Goal: Information Seeking & Learning: Learn about a topic

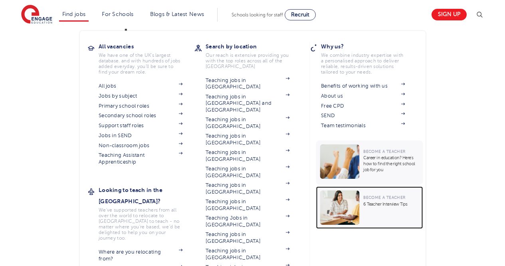
drag, startPoint x: 358, startPoint y: 97, endPoint x: 341, endPoint y: 147, distance: 52.3
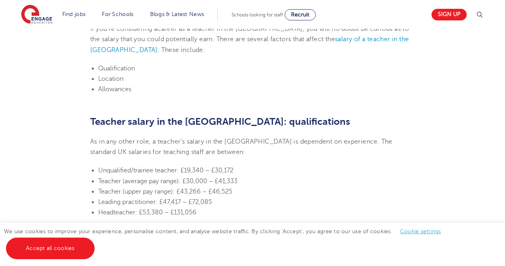
scroll to position [279, 0]
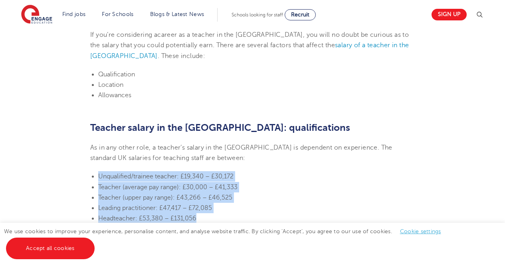
drag, startPoint x: 91, startPoint y: 150, endPoint x: 244, endPoint y: 202, distance: 161.4
click at [244, 213] on li "Headteacher: £53,380 – £131,056" at bounding box center [256, 218] width 317 height 10
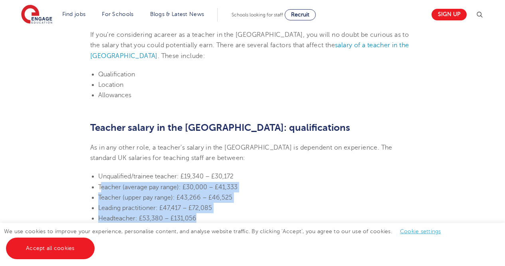
drag, startPoint x: 226, startPoint y: 202, endPoint x: 100, endPoint y: 171, distance: 129.5
click at [100, 171] on ul "Unqualified/trainee teacher: £19,340 – £30,172 Teacher (average pay range): £30…" at bounding box center [252, 197] width 325 height 52
click at [100, 183] on span "Teacher (average pay range): £30,000 – £41,333" at bounding box center [167, 186] width 139 height 7
drag, startPoint x: 100, startPoint y: 171, endPoint x: 210, endPoint y: 203, distance: 114.4
click at [210, 203] on ul "Unqualified/trainee teacher: £19,340 – £30,172 Teacher (average pay range): £30…" at bounding box center [252, 197] width 325 height 52
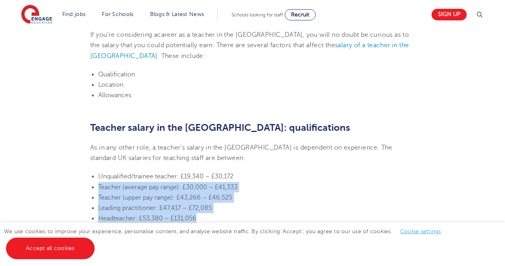
click at [210, 213] on li "Headteacher: £53,380 – £131,056" at bounding box center [256, 218] width 317 height 10
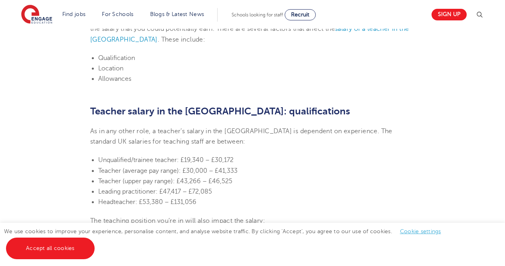
scroll to position [306, 0]
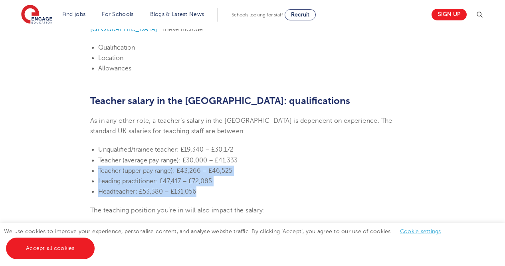
drag, startPoint x: 206, startPoint y: 175, endPoint x: 97, endPoint y: 157, distance: 110.5
click at [97, 157] on ul "Unqualified/trainee teacher: £19,340 – £30,172 Teacher (average pay range): £30…" at bounding box center [252, 170] width 325 height 52
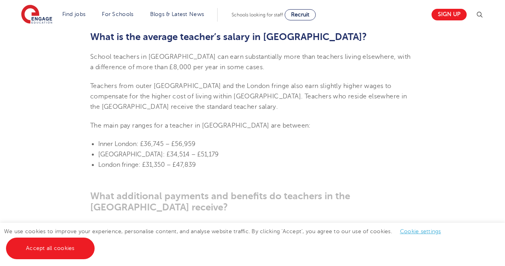
scroll to position [759, 0]
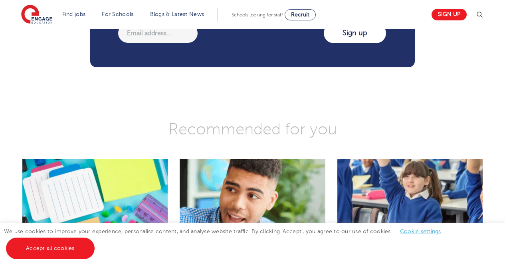
drag, startPoint x: 190, startPoint y: 188, endPoint x: 177, endPoint y: 182, distance: 13.8
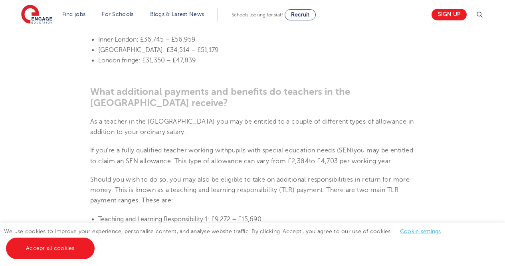
drag, startPoint x: 165, startPoint y: 151, endPoint x: 143, endPoint y: 36, distance: 116.2
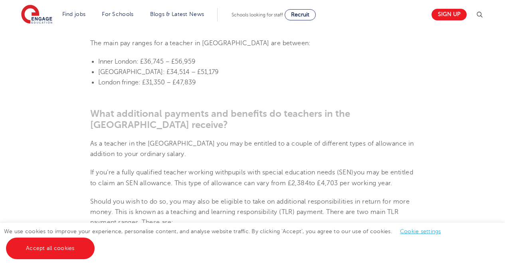
scroll to position [835, 0]
